Goal: Check status

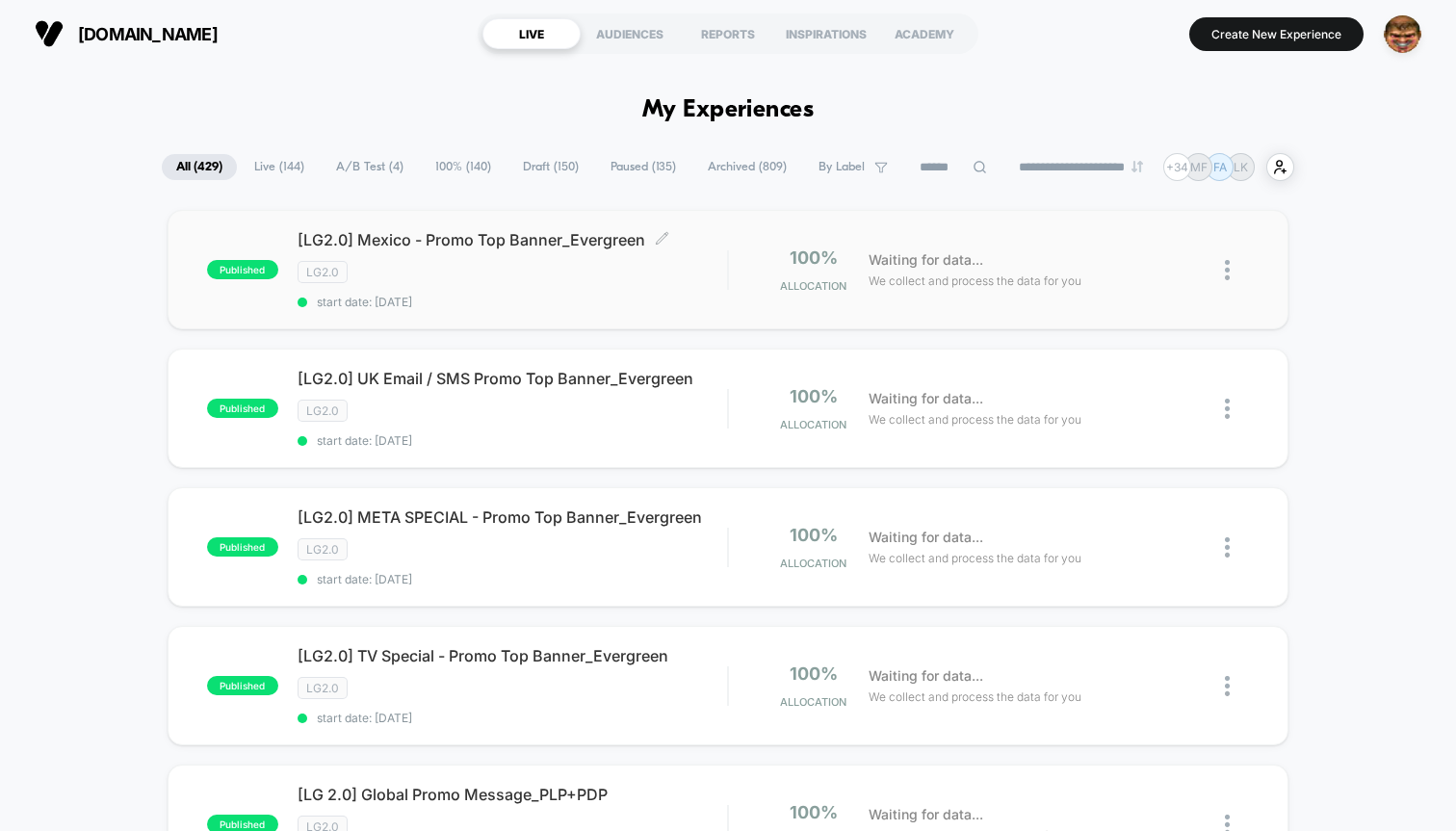
click at [542, 276] on div "LG2.0" at bounding box center [512, 272] width 429 height 22
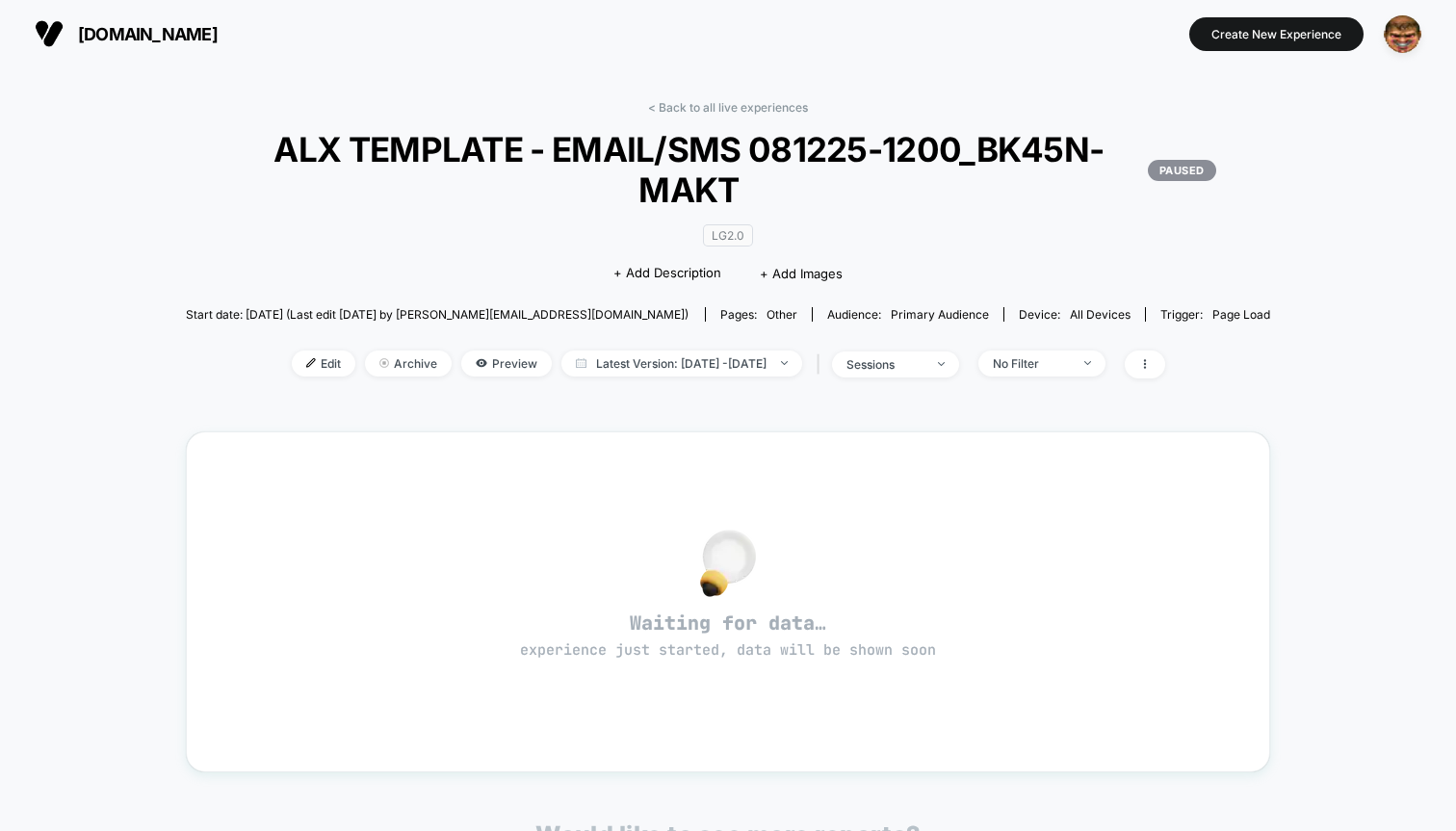
click at [568, 320] on span "Start date: 8/11/2025 (Last edit 8/11/2025 by emesa+laurageller@alchemyworx.com)" at bounding box center [437, 314] width 503 height 15
